Goal: Check status: Check status

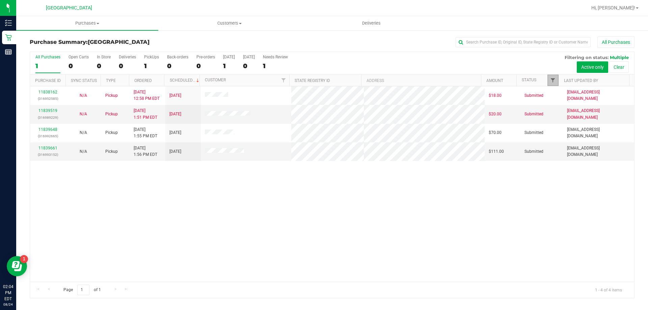
click at [552, 80] on span "Filter" at bounding box center [552, 80] width 5 height 5
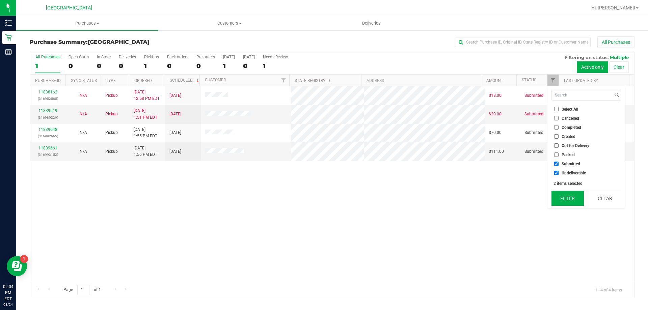
click at [568, 201] on button "Filter" at bounding box center [568, 198] width 32 height 15
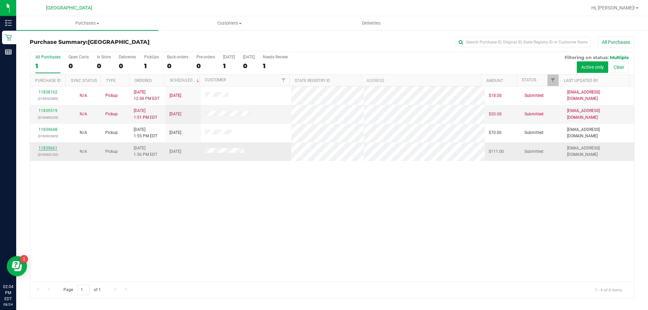
click at [45, 146] on link "11839661" at bounding box center [47, 148] width 19 height 5
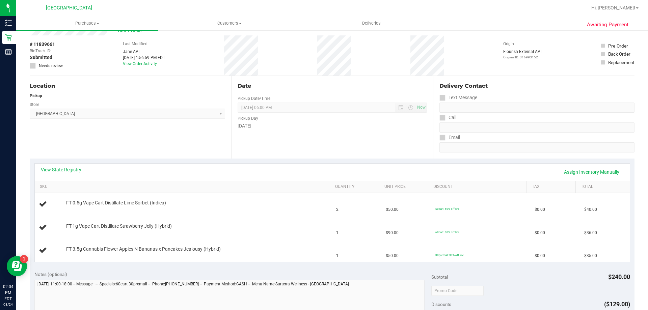
scroll to position [34, 0]
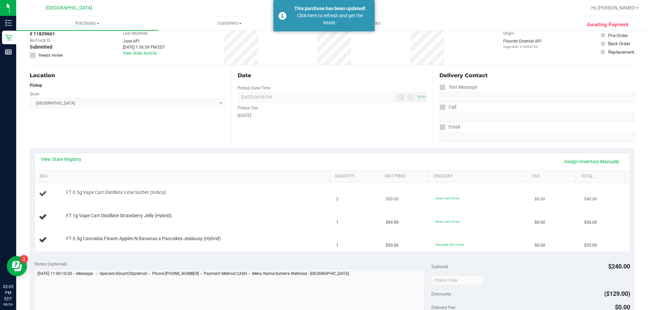
click at [291, 196] on div at bounding box center [196, 196] width 261 height 0
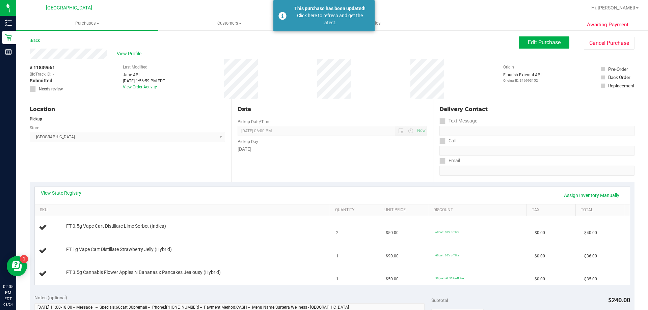
click at [36, 38] on div "Back" at bounding box center [35, 40] width 10 height 8
click at [36, 39] on link "Back" at bounding box center [35, 40] width 10 height 5
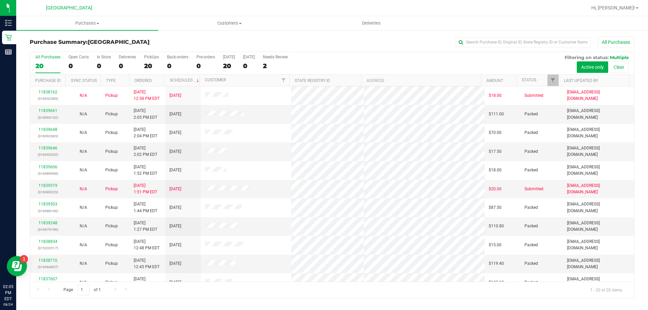
click at [557, 79] on div at bounding box center [558, 81] width 3 height 12
click at [550, 81] on link "Filter" at bounding box center [553, 80] width 11 height 11
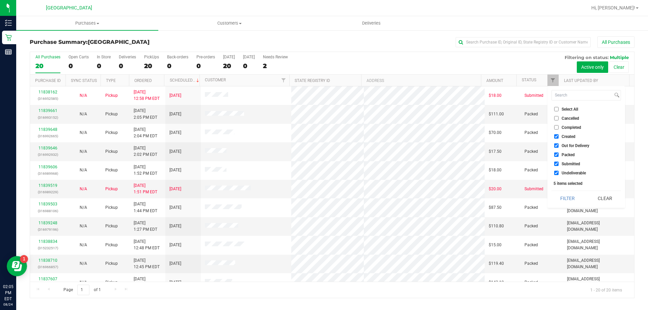
click at [564, 136] on span "Created" at bounding box center [569, 137] width 14 height 4
click at [559, 136] on input "Created" at bounding box center [556, 136] width 4 height 4
checkbox input "false"
click at [564, 145] on span "Out for Delivery" at bounding box center [576, 146] width 28 height 4
click at [559, 145] on input "Out for Delivery" at bounding box center [556, 146] width 4 height 4
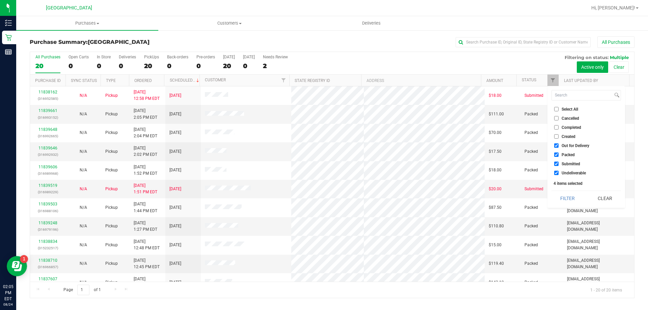
checkbox input "false"
click at [564, 155] on span "Packed" at bounding box center [568, 155] width 13 height 4
click at [559, 155] on input "Packed" at bounding box center [556, 155] width 4 height 4
checkbox input "false"
click at [565, 199] on button "Filter" at bounding box center [568, 198] width 32 height 15
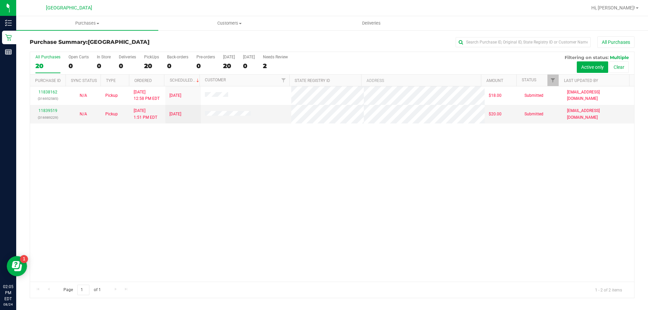
click at [227, 194] on div "11838162 (316952585) N/A Pickup 8/24/2025 12:58 PM EDT 8/24/2025 $18.00 Submitt…" at bounding box center [332, 184] width 604 height 196
click at [506, 193] on div "11838162 (316952585) N/A Pickup 8/24/2025 12:58 PM EDT 8/24/2025 $18.00 Submitt…" at bounding box center [332, 184] width 604 height 196
click at [556, 79] on span "Filter" at bounding box center [552, 80] width 5 height 5
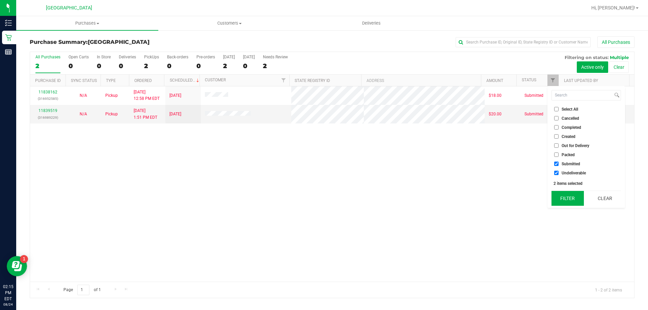
click at [562, 201] on button "Filter" at bounding box center [568, 198] width 32 height 15
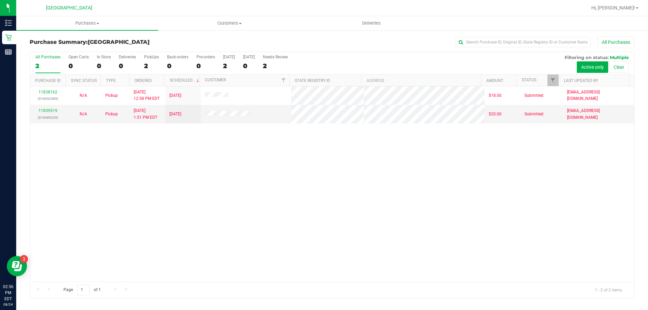
click at [558, 81] on div at bounding box center [558, 81] width 3 height 12
click at [554, 80] on span "Filter" at bounding box center [552, 80] width 5 height 5
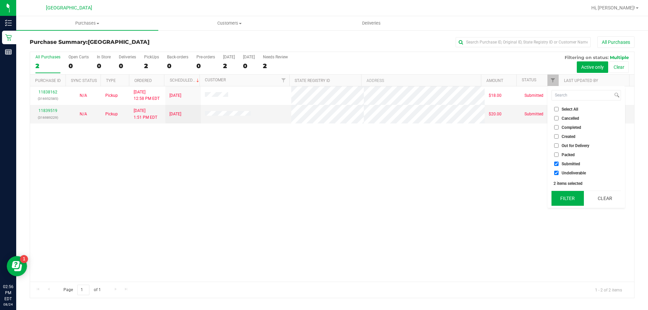
click at [569, 196] on button "Filter" at bounding box center [568, 198] width 32 height 15
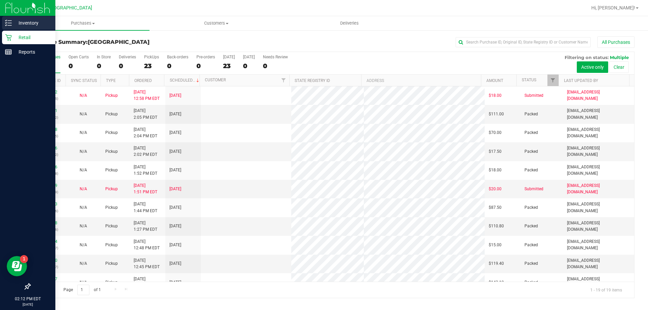
click at [7, 21] on icon at bounding box center [8, 23] width 7 height 7
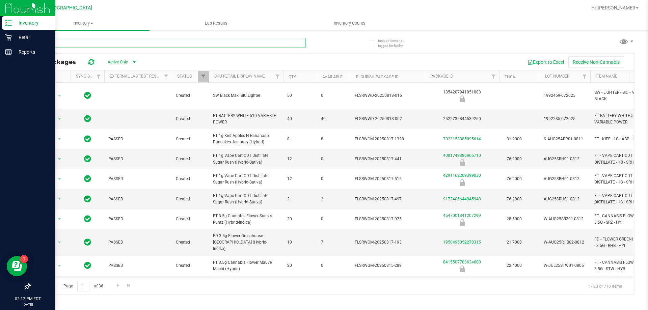
click at [132, 43] on input "text" at bounding box center [168, 43] width 276 height 10
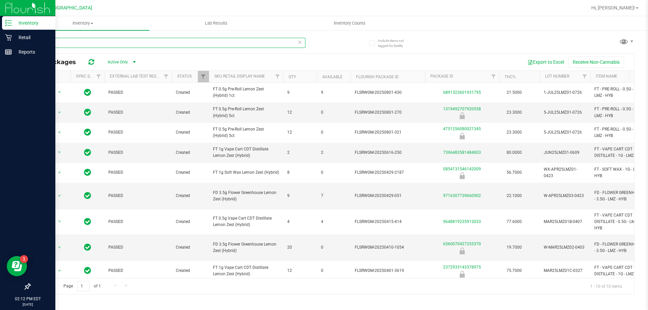
type input "lmz"
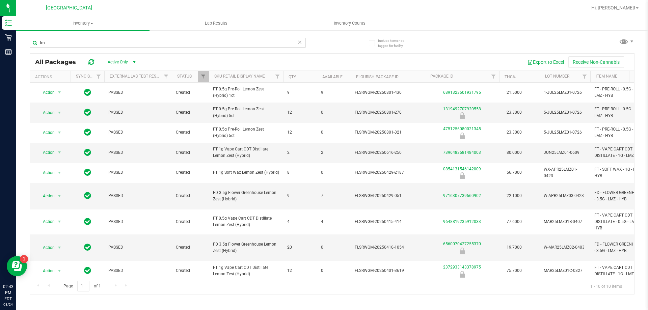
type input "l"
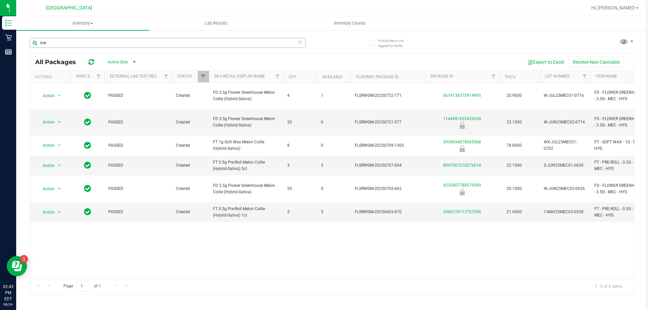
type input "m"
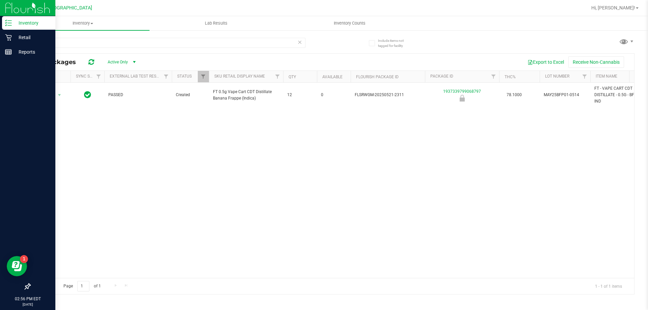
type input "b"
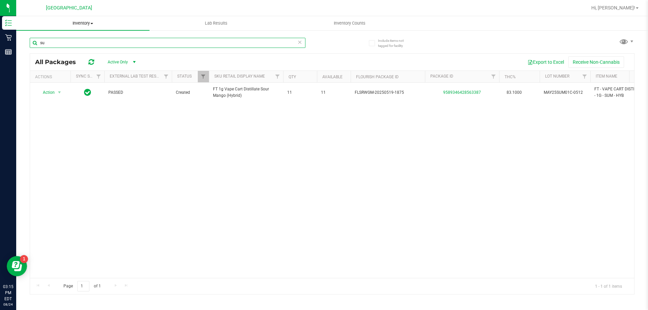
type input "s"
